Goal: Navigation & Orientation: Find specific page/section

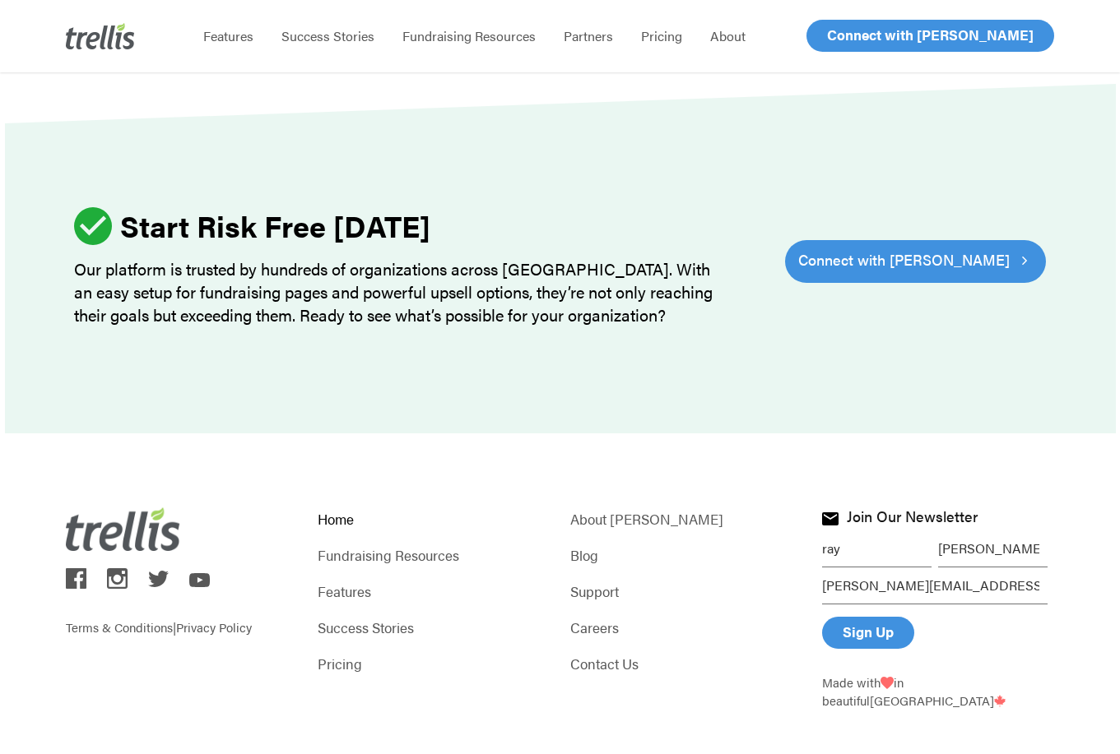
scroll to position [4989, 0]
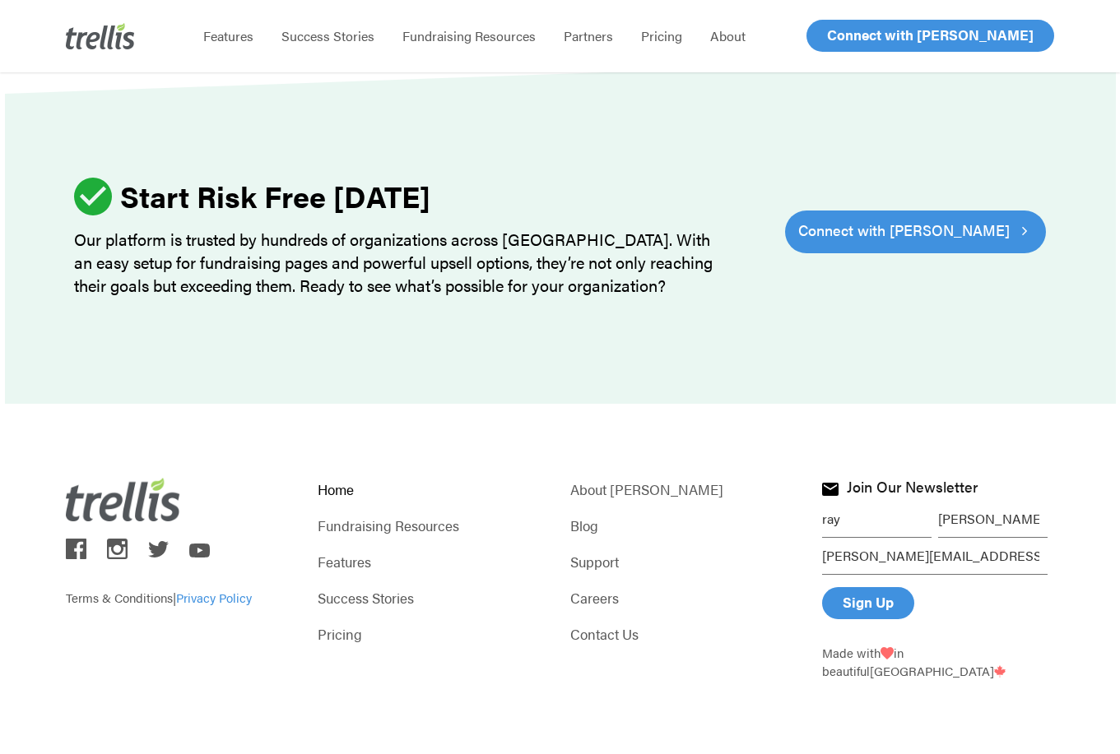
click at [210, 596] on link "Privacy Policy" at bounding box center [214, 597] width 76 height 17
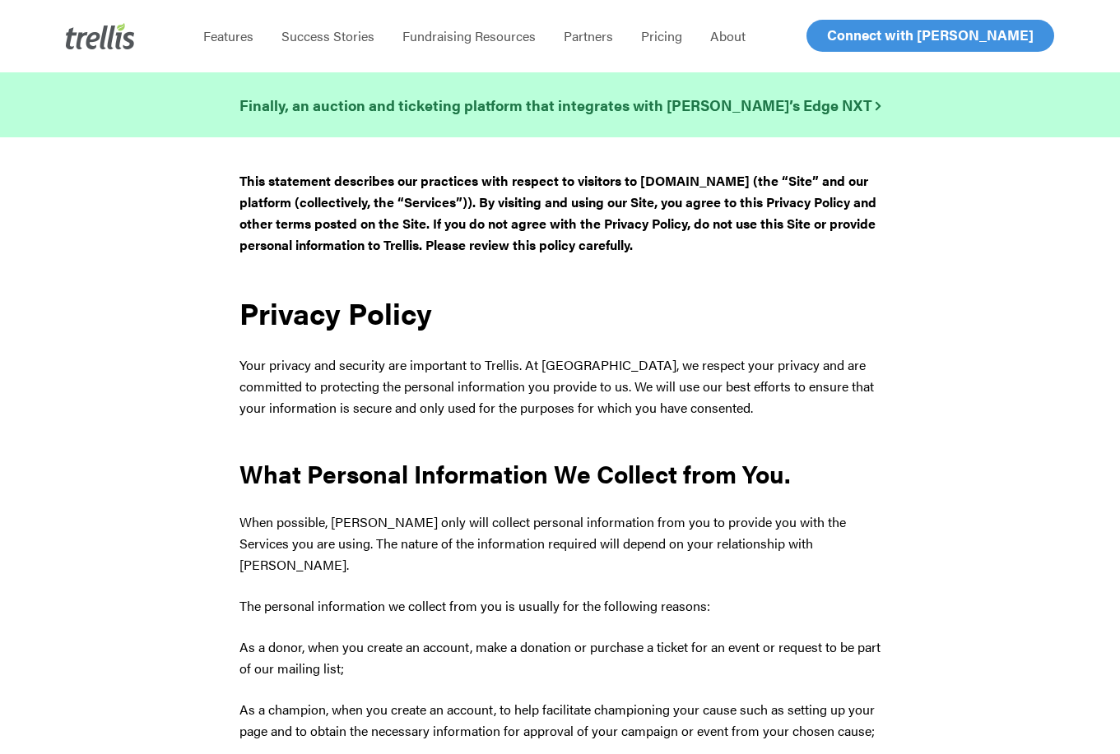
click at [614, 302] on h1 "Privacy Policy" at bounding box center [559, 313] width 641 height 33
click at [97, 44] on img at bounding box center [100, 36] width 69 height 26
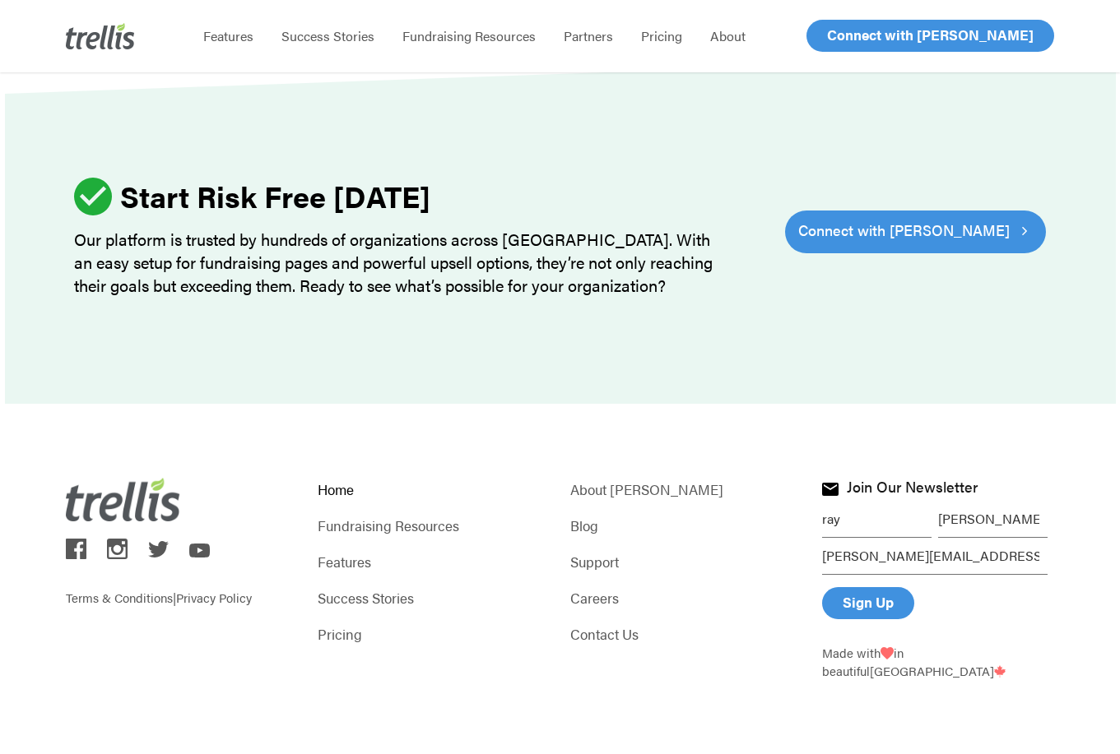
scroll to position [4989, 0]
click at [591, 564] on link "Support" at bounding box center [686, 561] width 232 height 23
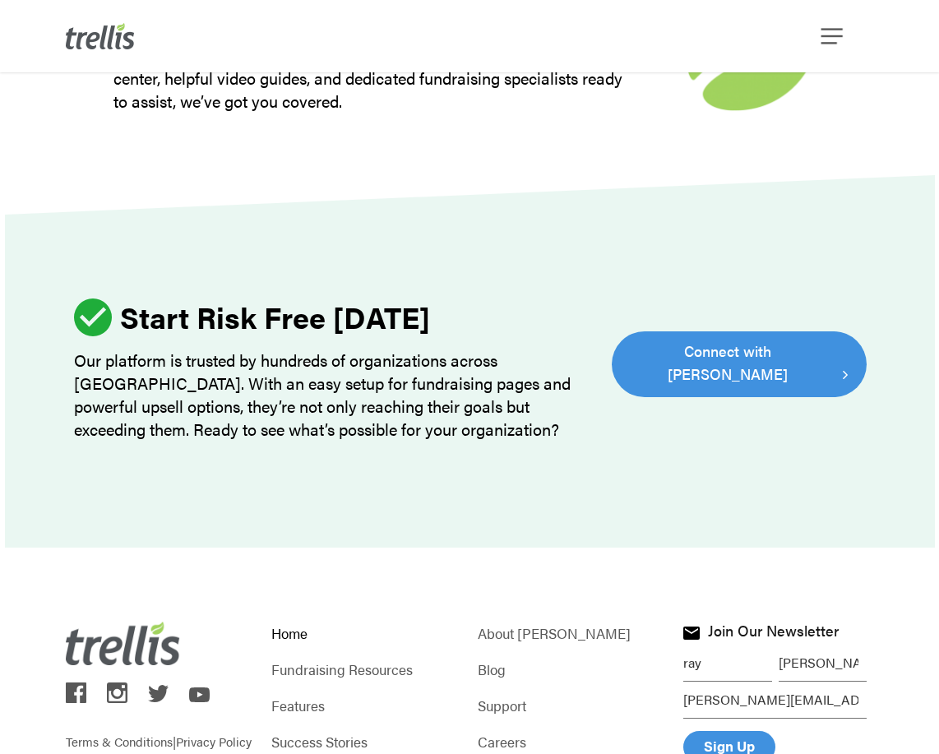
scroll to position [4975, 0]
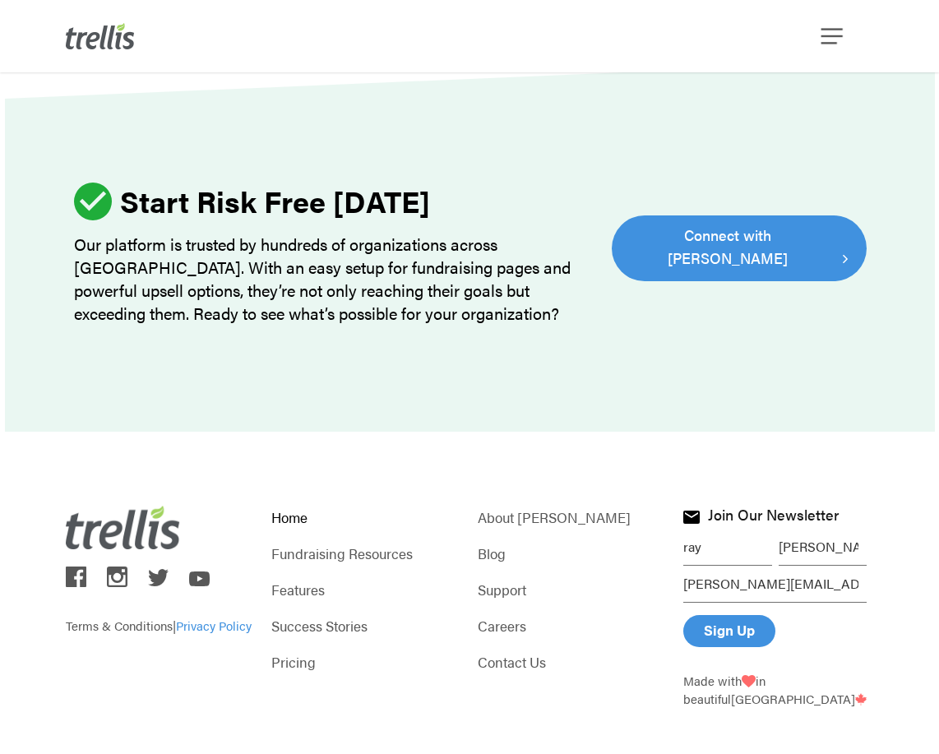
click at [212, 617] on link "Privacy Policy" at bounding box center [214, 625] width 76 height 17
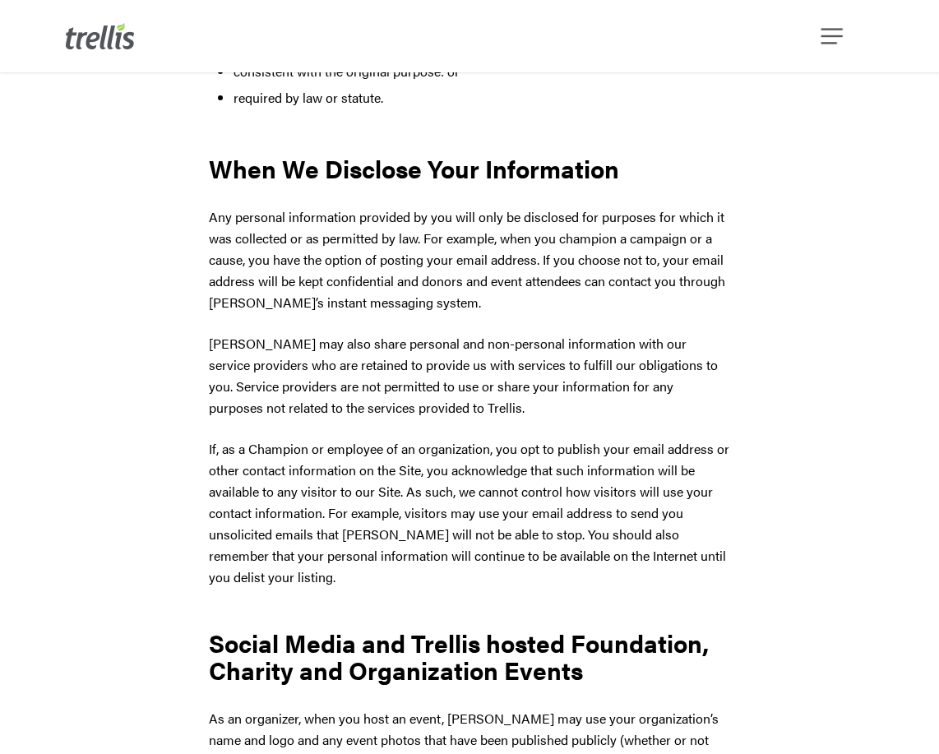
scroll to position [2447, 0]
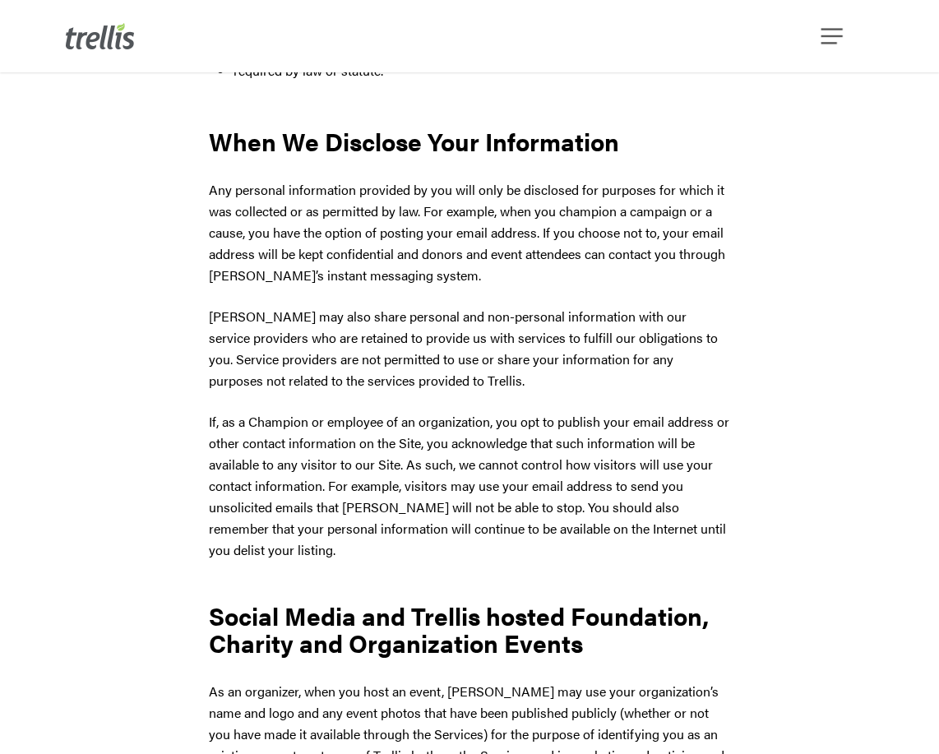
click at [410, 306] on p "[PERSON_NAME] may also share personal and non-personal information with our ser…" at bounding box center [470, 358] width 522 height 105
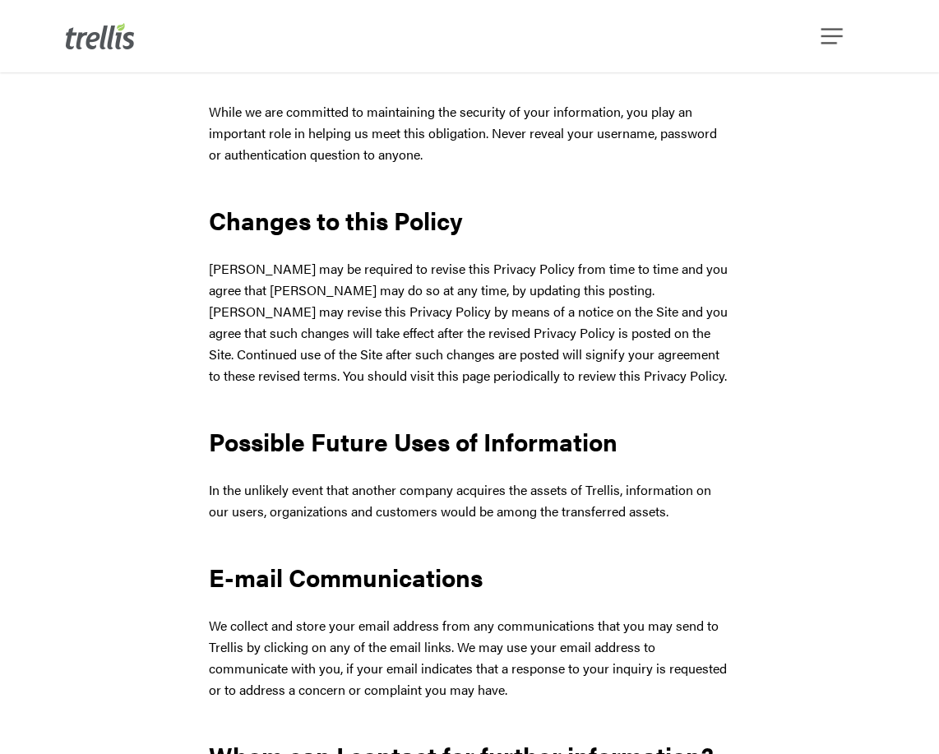
scroll to position [4339, 0]
